Goal: Navigation & Orientation: Find specific page/section

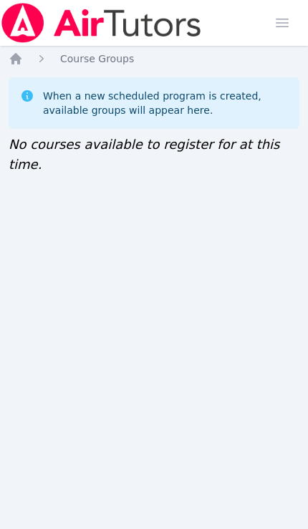
click at [135, 17] on img at bounding box center [101, 23] width 203 height 40
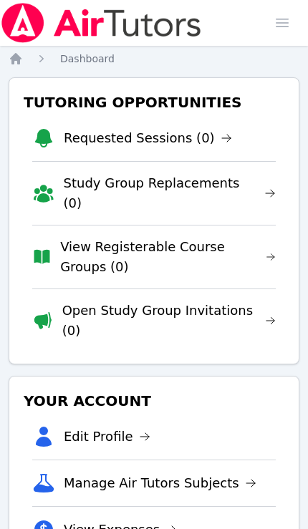
click at [285, 19] on span "button" at bounding box center [281, 22] width 31 height 31
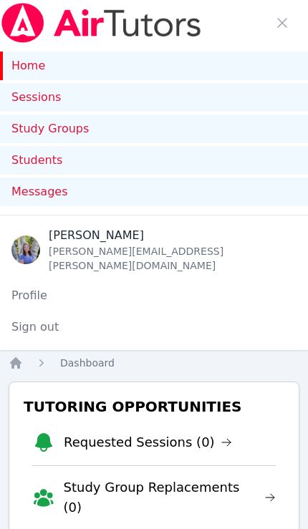
click at [184, 64] on link "Home" at bounding box center [154, 66] width 308 height 29
click at [185, 64] on link "Home" at bounding box center [154, 66] width 308 height 29
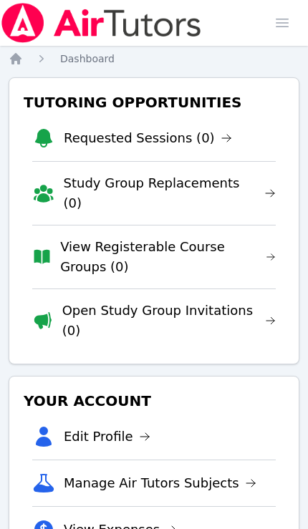
click at [199, 4] on img at bounding box center [101, 23] width 203 height 40
